Goal: Transaction & Acquisition: Purchase product/service

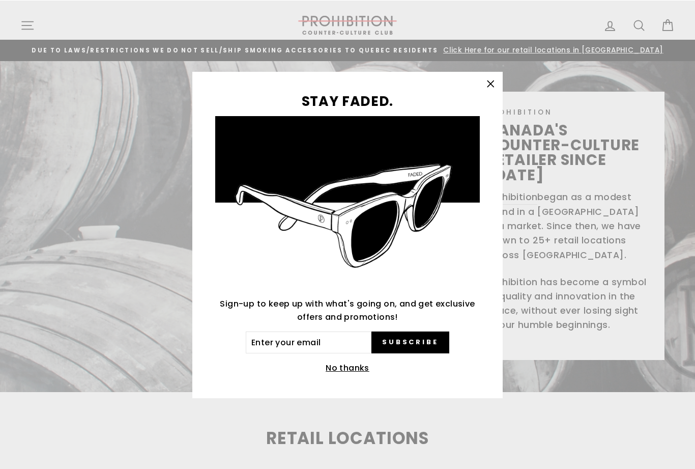
click at [497, 87] on icon "button" at bounding box center [491, 83] width 14 height 14
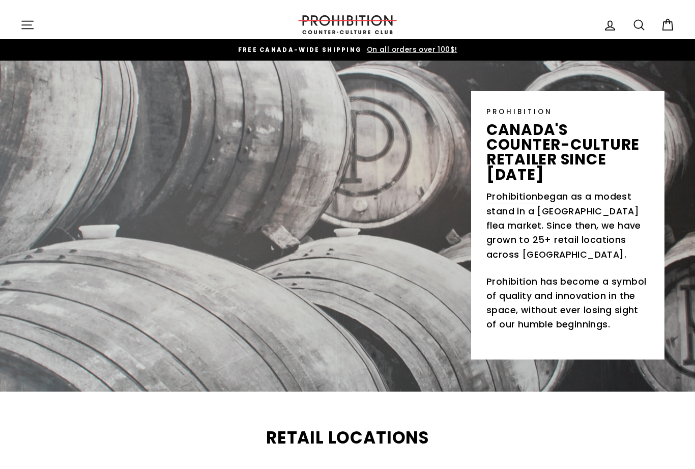
click at [29, 26] on icon "button" at bounding box center [27, 25] width 14 height 14
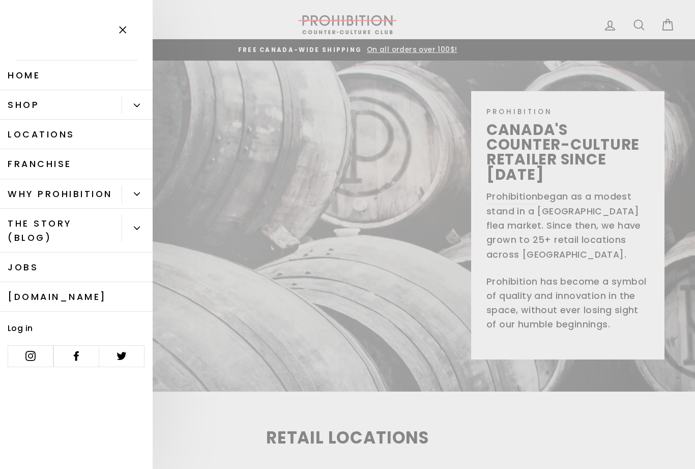
click at [20, 107] on link "Shop" at bounding box center [61, 105] width 122 height 30
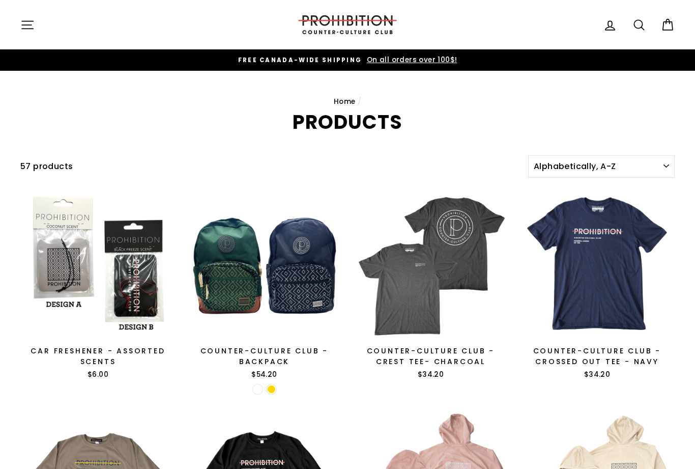
click at [640, 27] on icon at bounding box center [639, 25] width 14 height 14
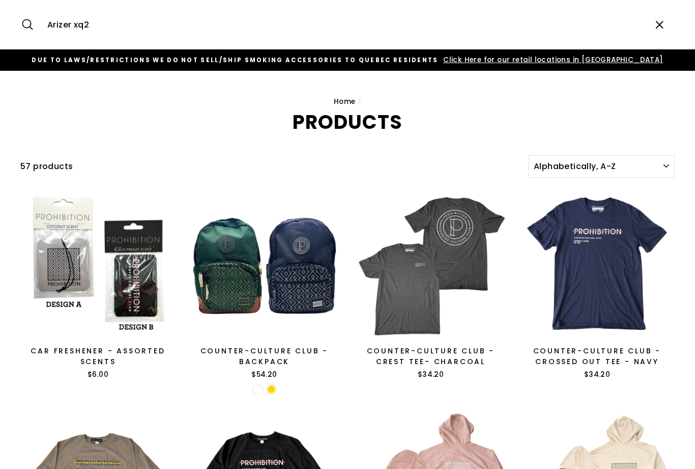
type input "Arizer xq2"
click at [31, 24] on button "Search" at bounding box center [31, 25] width 22 height 34
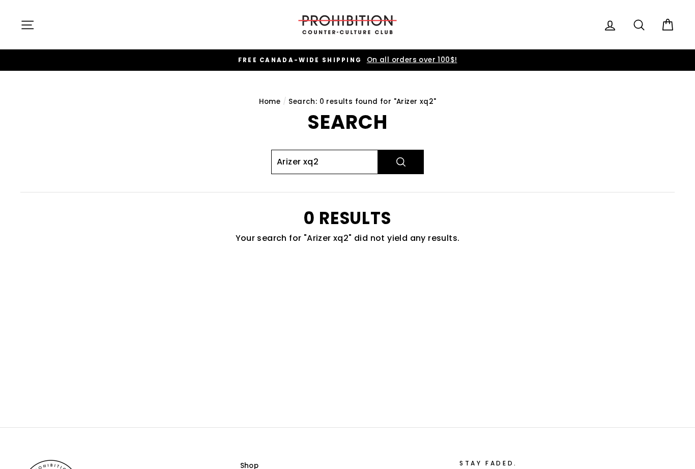
click at [342, 160] on input "Arizer xq2" at bounding box center [324, 162] width 107 height 24
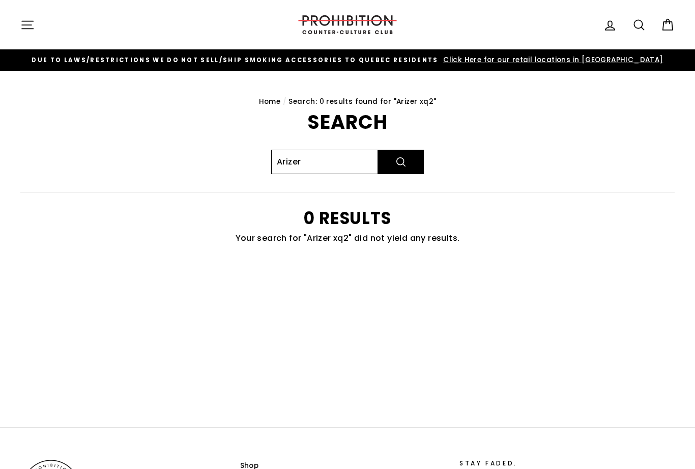
type input "Arizer"
click at [401, 161] on button "Search" at bounding box center [401, 162] width 46 height 24
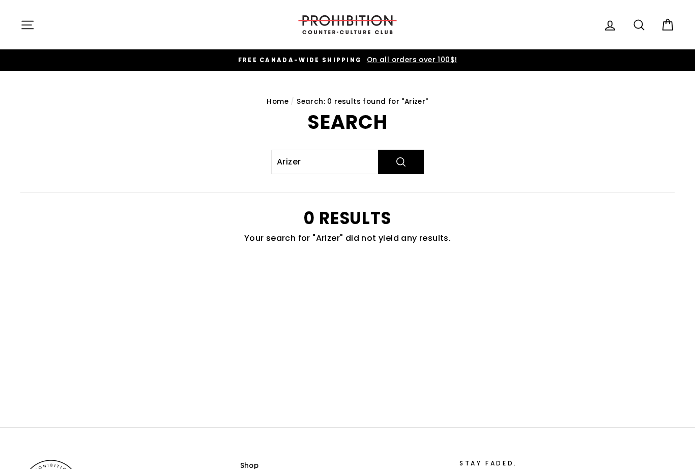
click at [21, 29] on icon "button" at bounding box center [27, 25] width 14 height 14
